Goal: Register for event/course

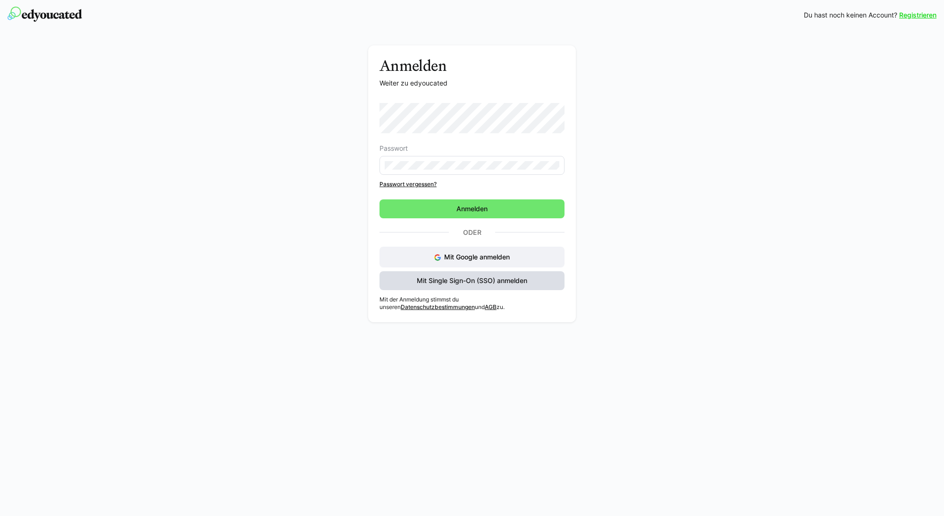
click at [512, 278] on span "Mit Single Sign-On (SSO) anmelden" at bounding box center [471, 280] width 113 height 9
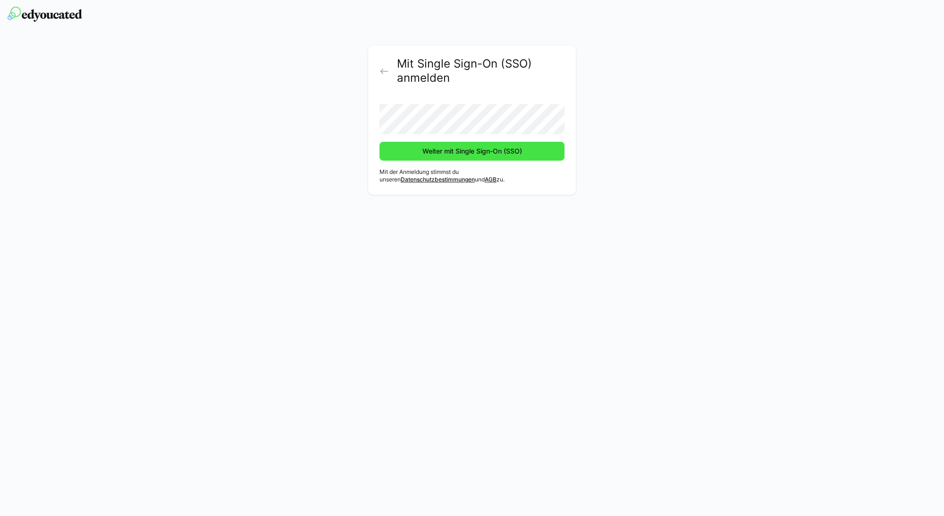
click at [497, 150] on span "Weiter mit Single Sign-On (SSO)" at bounding box center [472, 150] width 102 height 9
click at [491, 144] on span "Weiter mit Single Sign-On (SSO)" at bounding box center [472, 151] width 185 height 19
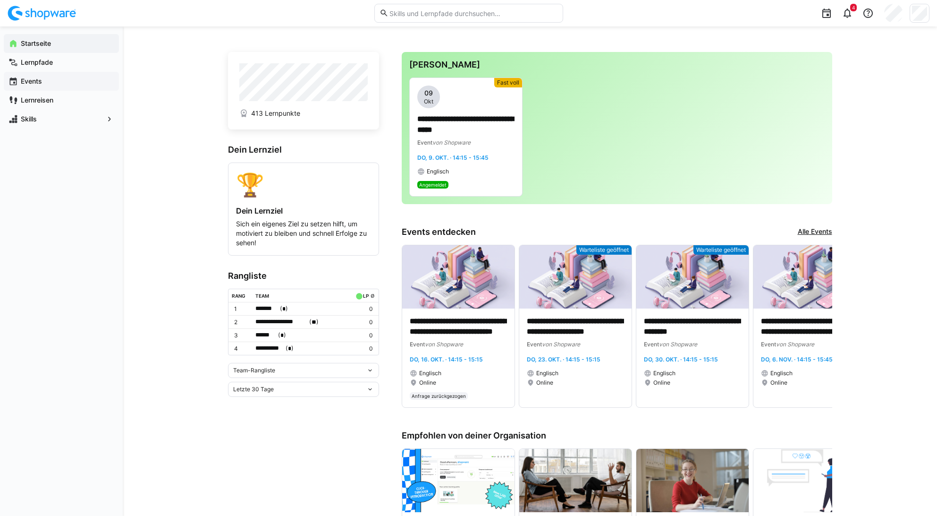
click at [59, 76] on div "Events" at bounding box center [61, 81] width 115 height 19
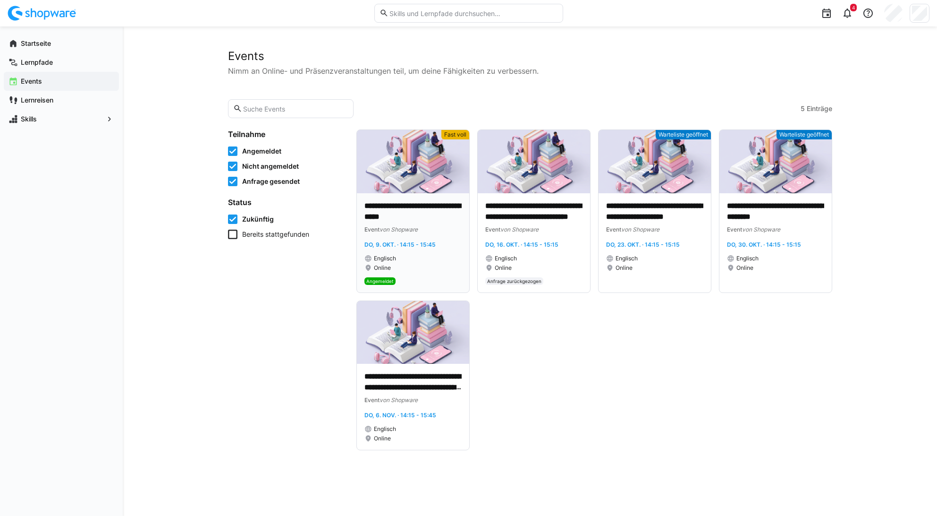
click at [443, 265] on div "Online" at bounding box center [412, 268] width 97 height 8
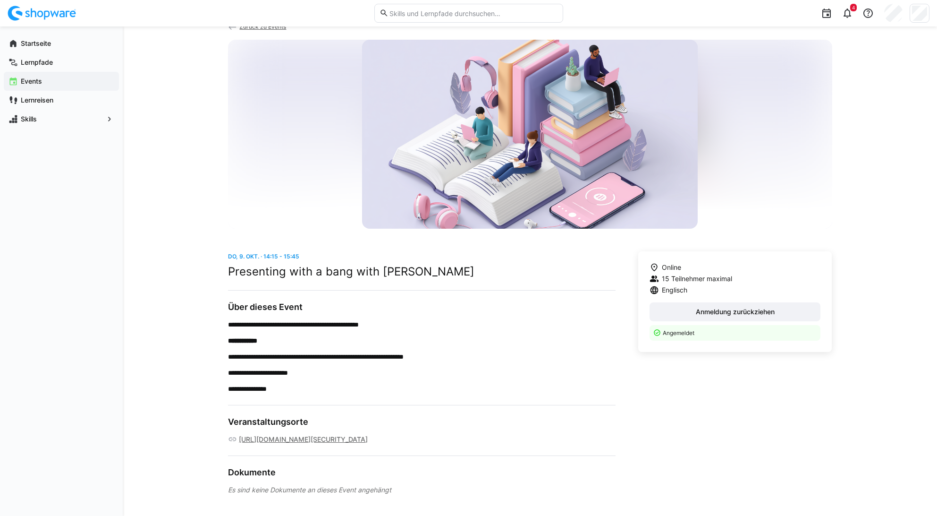
scroll to position [28, 0]
click at [737, 306] on span "Anmeldung zurückziehen" at bounding box center [735, 310] width 82 height 9
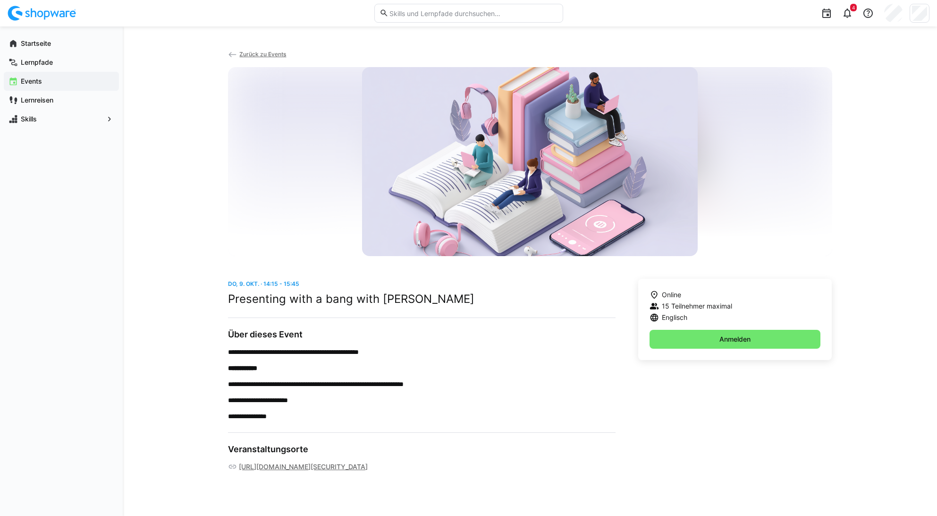
scroll to position [0, 0]
